Goal: Task Accomplishment & Management: Manage account settings

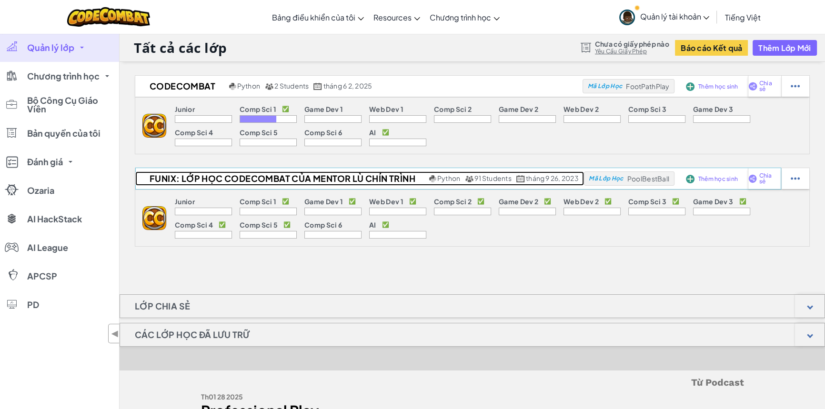
click at [244, 183] on h2 "FUNiX: Lớp học Codecombat của Mentor Lù Chín Trình" at bounding box center [281, 179] width 292 height 14
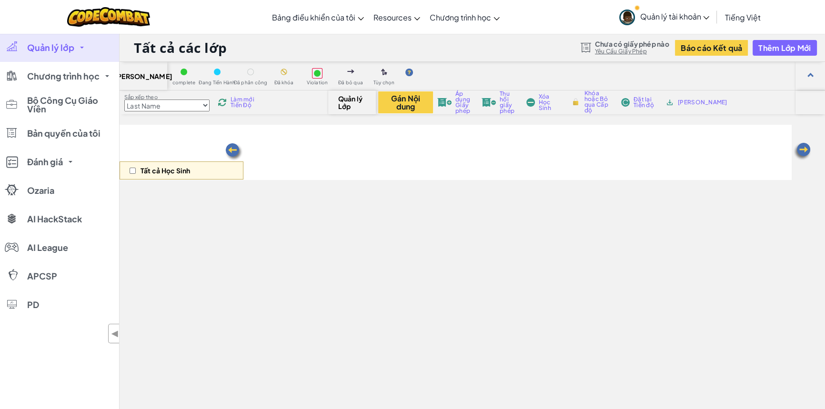
select select "560f1a9f22961295f9427742"
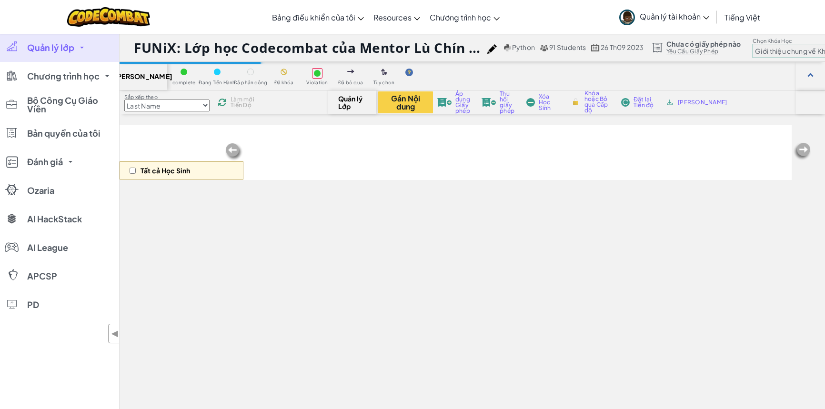
select select "560f1a9f22961295f9427742"
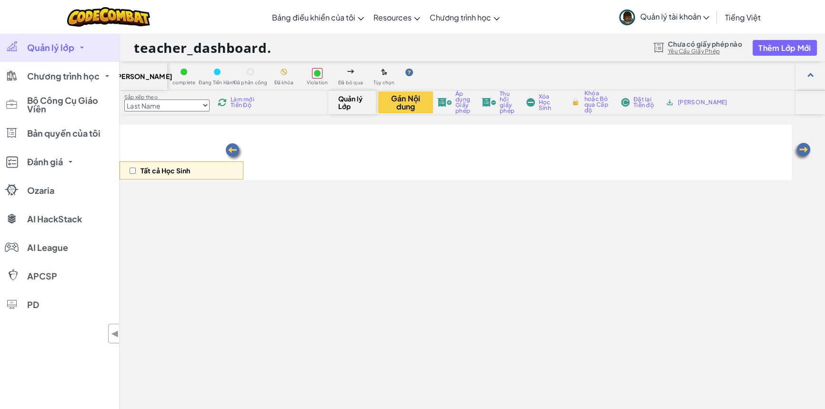
select select "560f1a9f22961295f9427742"
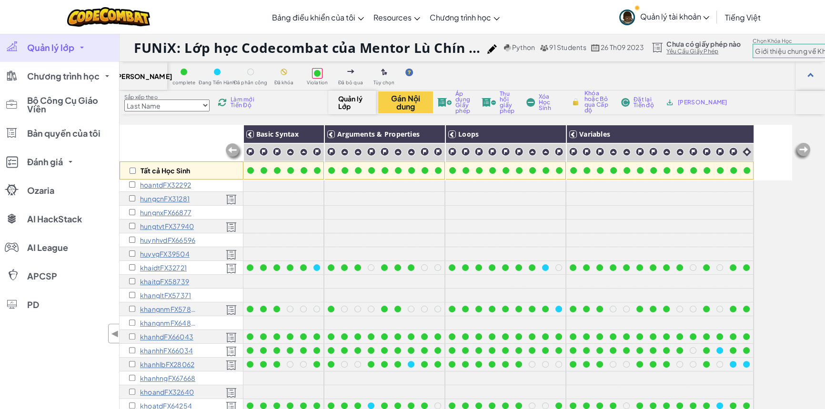
scroll to position [346, 0]
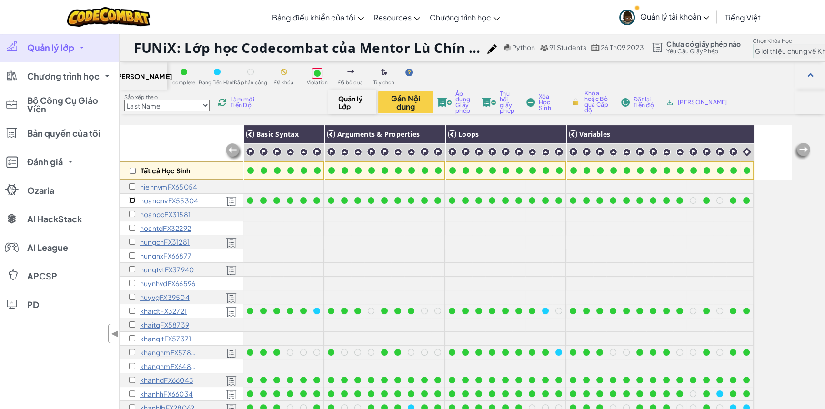
click at [129, 202] on input "checkbox" at bounding box center [132, 200] width 6 height 6
checkbox input "true"
click at [414, 96] on button "Gán Nội dung" at bounding box center [405, 103] width 55 height 22
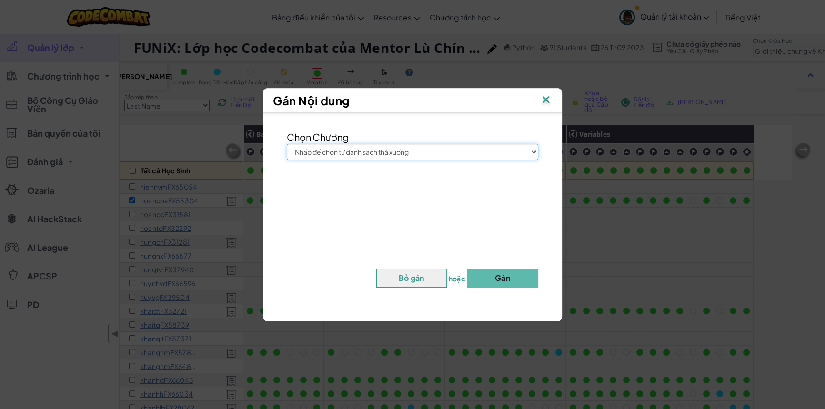
click at [428, 144] on select "Nhấp để chọn từ danh sách thả xuống Junior Giới thiệu chung về Khoa học máy tín…" at bounding box center [413, 152] width 252 height 16
select select "Game Development 3"
click at [287, 144] on select "Nhấp để chọn từ danh sách thả xuống Junior Giới thiệu chung về Khoa học máy tín…" at bounding box center [413, 152] width 252 height 16
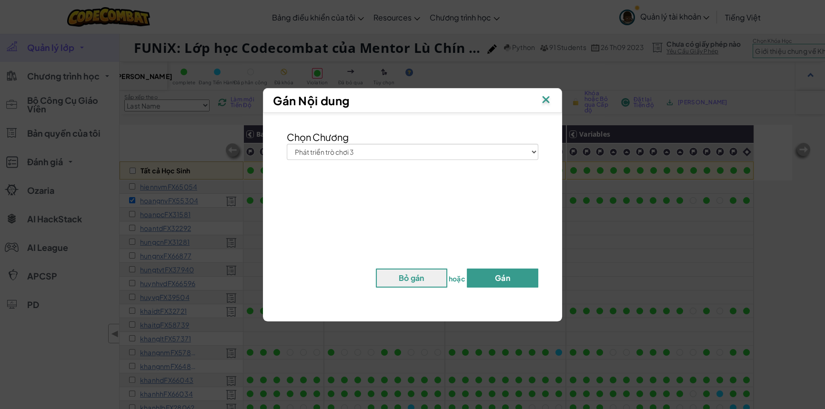
click at [495, 281] on button "Gán" at bounding box center [502, 278] width 71 height 19
